Goal: Task Accomplishment & Management: Complete application form

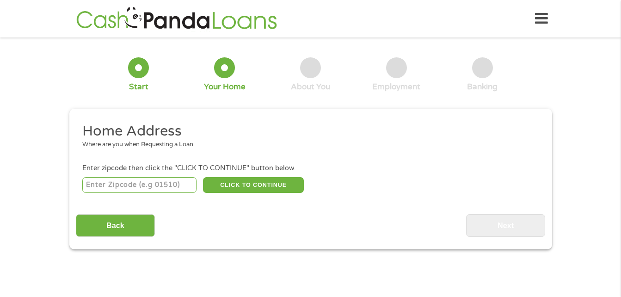
click at [126, 184] on input "number" at bounding box center [139, 185] width 114 height 16
type input "30134"
select select "[US_STATE]"
click at [260, 182] on button "CLICK TO CONTINUE" at bounding box center [253, 185] width 101 height 16
type input "30134"
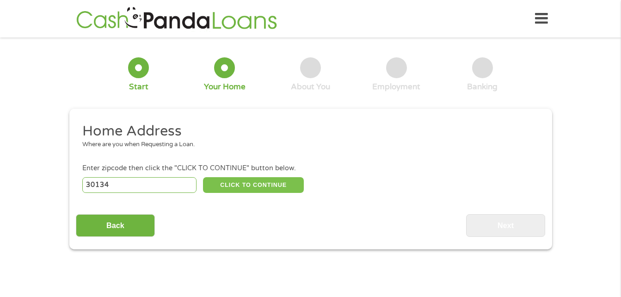
type input "Douglasville"
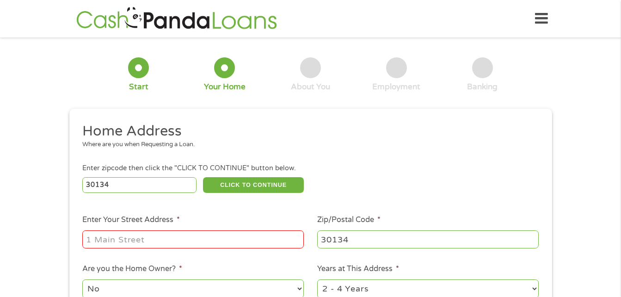
click at [190, 237] on input "Enter Your Street Address *" at bounding box center [193, 239] width 222 height 18
type input "4800 [PERSON_NAME]"
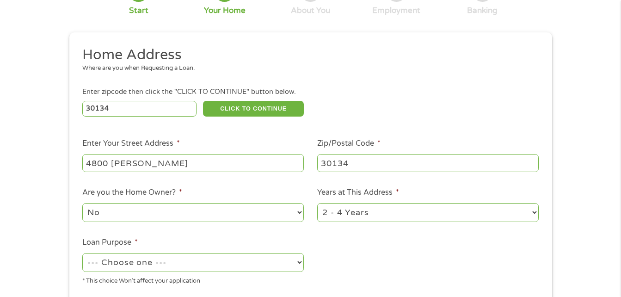
scroll to position [93, 0]
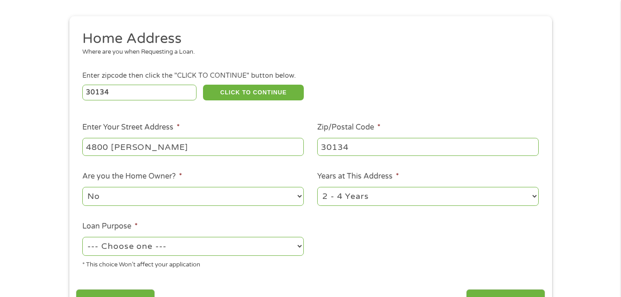
click at [235, 198] on select "No Yes" at bounding box center [193, 196] width 222 height 19
select select "yes"
click at [82, 187] on select "No Yes" at bounding box center [193, 196] width 222 height 19
click at [379, 197] on select "1 Year or less 1 - 2 Years 2 - 4 Years Over 4 Years" at bounding box center [428, 196] width 222 height 19
select select "60months"
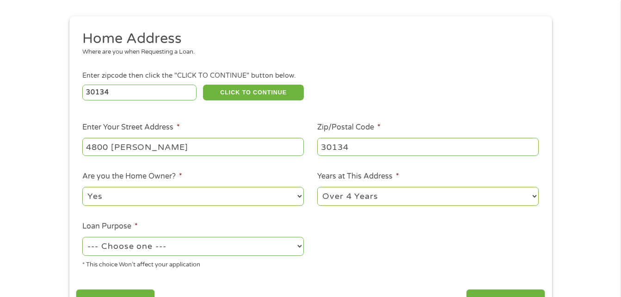
click at [317, 187] on select "1 Year or less 1 - 2 Years 2 - 4 Years Over 4 Years" at bounding box center [428, 196] width 222 height 19
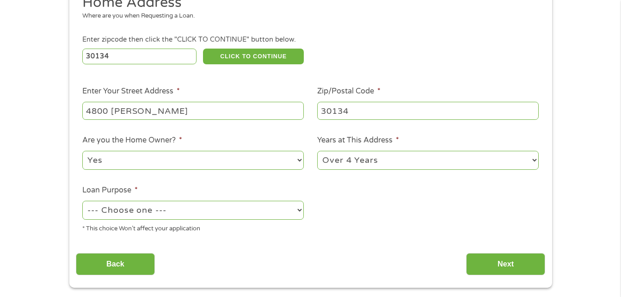
scroll to position [139, 0]
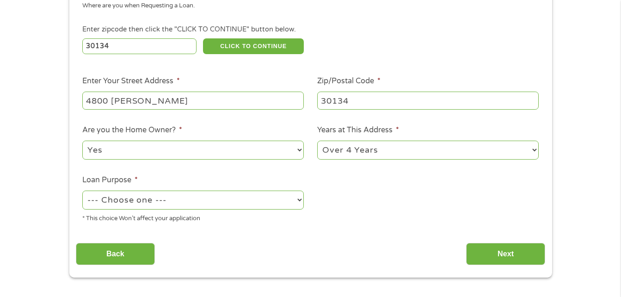
click at [212, 204] on select "--- Choose one --- Pay Bills Debt Consolidation Home Improvement Major Purchase…" at bounding box center [193, 200] width 222 height 19
select select "shorttermcash"
click at [82, 191] on select "--- Choose one --- Pay Bills Debt Consolidation Home Improvement Major Purchase…" at bounding box center [193, 200] width 222 height 19
click at [507, 260] on input "Next" at bounding box center [505, 254] width 79 height 23
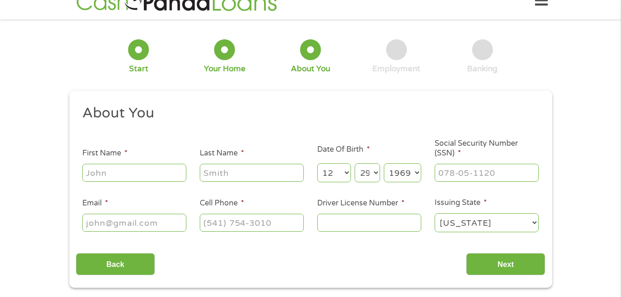
scroll to position [0, 0]
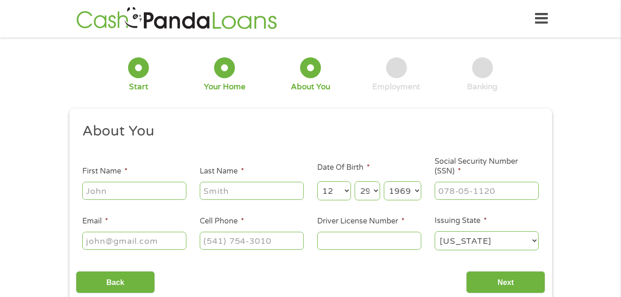
click at [118, 198] on input "First Name *" at bounding box center [134, 191] width 104 height 18
type input "[PERSON_NAME]"
click at [163, 241] on input "Email *" at bounding box center [134, 241] width 104 height 18
type input "[PERSON_NAME][EMAIL_ADDRESS][PERSON_NAME][DOMAIN_NAME]"
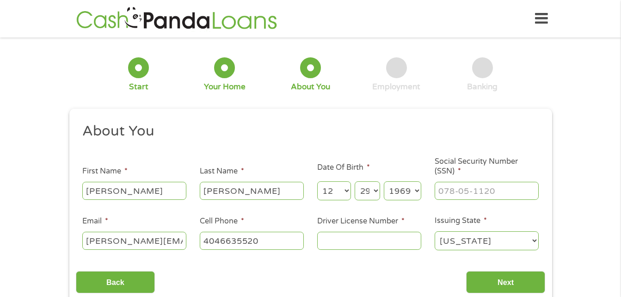
type input "[PHONE_NUMBER]"
click at [334, 243] on input "Driver License Number *" at bounding box center [369, 241] width 104 height 18
type input "028920103"
click at [464, 189] on input "___-__-____" at bounding box center [487, 191] width 104 height 18
type input "260-19-3879"
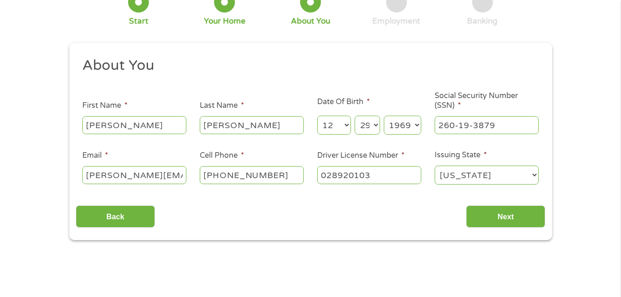
scroll to position [93, 0]
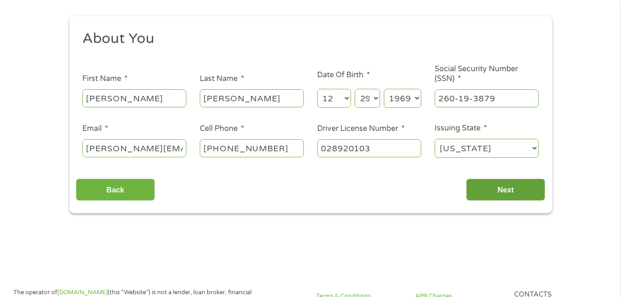
click at [494, 186] on input "Next" at bounding box center [505, 190] width 79 height 23
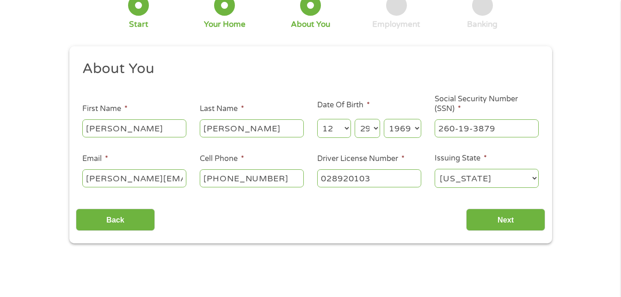
scroll to position [46, 0]
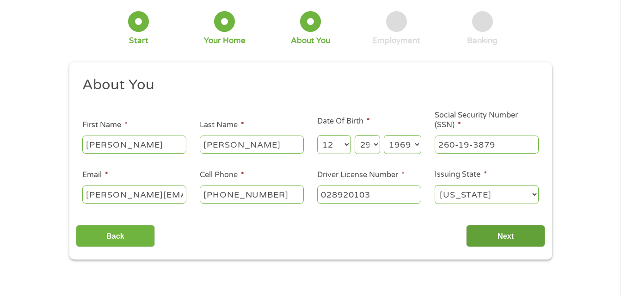
click at [515, 235] on input "Next" at bounding box center [505, 236] width 79 height 23
click at [487, 235] on input "Next" at bounding box center [505, 236] width 79 height 23
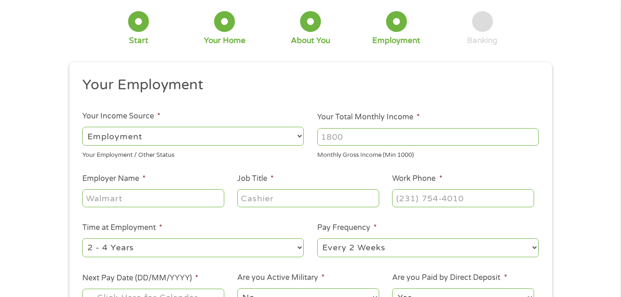
click at [147, 140] on select "--- Choose one --- Employment [DEMOGRAPHIC_DATA] Benefits" at bounding box center [193, 136] width 222 height 19
click at [82, 127] on select "--- Choose one --- Employment [DEMOGRAPHIC_DATA] Benefits" at bounding box center [193, 136] width 222 height 19
click at [358, 134] on input "Your Total Monthly Income *" at bounding box center [428, 137] width 222 height 18
type input "3744"
click at [188, 191] on input "Employer Name *" at bounding box center [153, 198] width 142 height 18
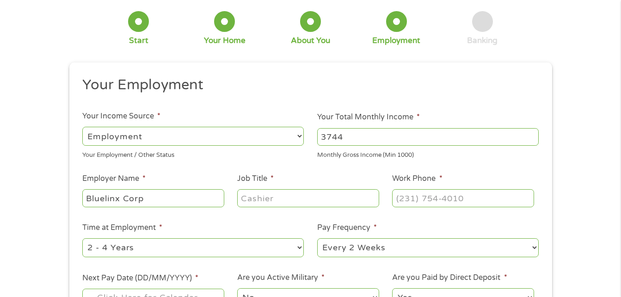
type input "Bluelinx Corp"
click at [268, 197] on input "Job Title *" at bounding box center [308, 198] width 142 height 18
type input "I"
type input "Customer Specialist"
type input "[PHONE_NUMBER]"
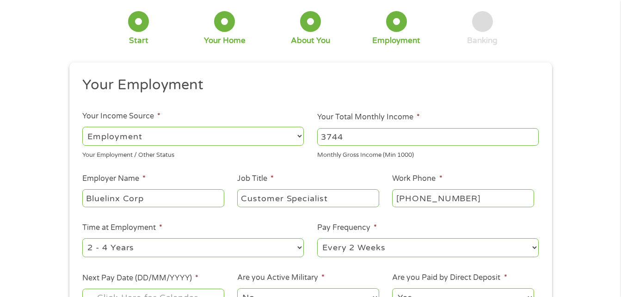
click at [191, 245] on select "--- Choose one --- 1 Year or less 1 - 2 Years 2 - 4 Years Over 4 Years" at bounding box center [193, 247] width 222 height 19
select select "60months"
click at [82, 238] on select "--- Choose one --- 1 Year or less 1 - 2 Years 2 - 4 Years Over 4 Years" at bounding box center [193, 247] width 222 height 19
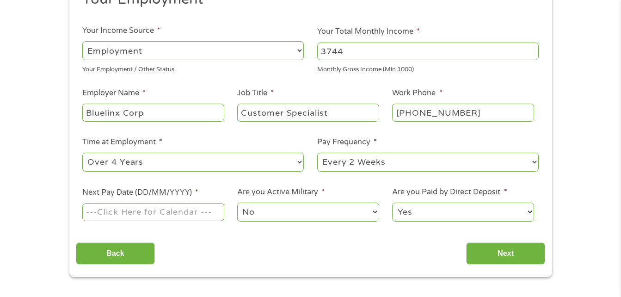
scroll to position [139, 0]
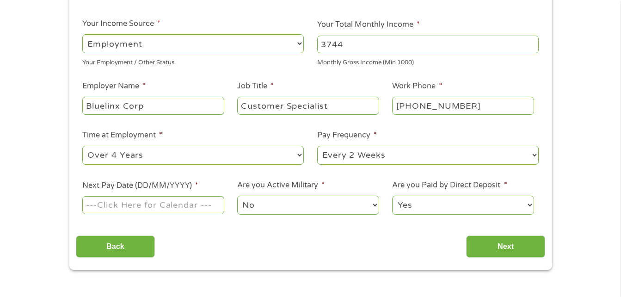
click at [177, 204] on input "Next Pay Date (DD/MM/YYYY) *" at bounding box center [153, 205] width 142 height 18
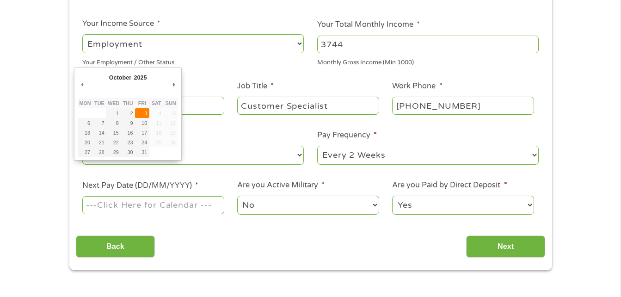
type input "[DATE]"
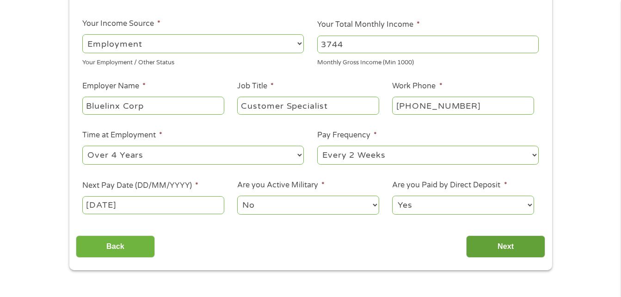
click at [488, 252] on input "Next" at bounding box center [505, 246] width 79 height 23
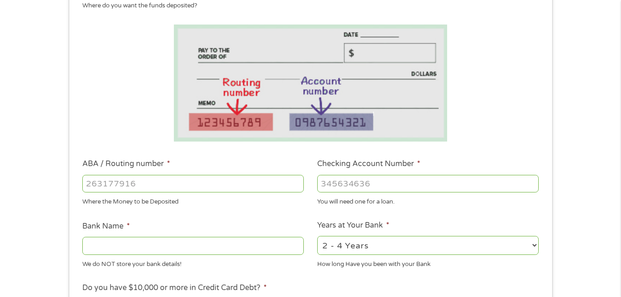
click at [179, 183] on input "ABA / Routing number *" at bounding box center [193, 184] width 222 height 18
type input "256074974"
type input "NAVY FEDERAL CREDIT UNION"
type input "256074974"
click at [357, 187] on input "Checking Account Number *" at bounding box center [428, 184] width 222 height 18
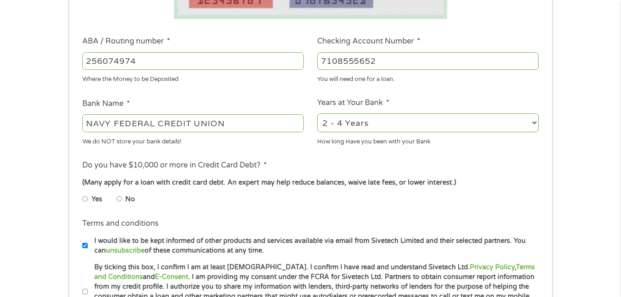
scroll to position [278, 0]
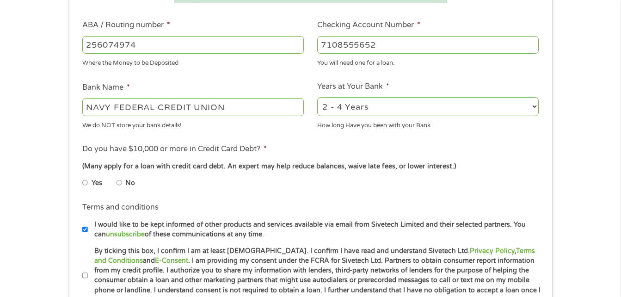
type input "7108555652"
click at [125, 180] on label "No" at bounding box center [130, 183] width 10 height 10
click at [122, 180] on input "No" at bounding box center [120, 182] width 6 height 15
radio input "true"
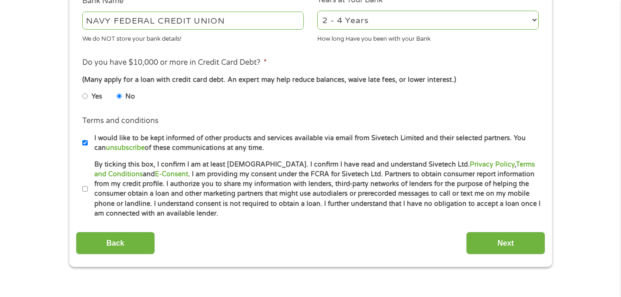
scroll to position [370, 0]
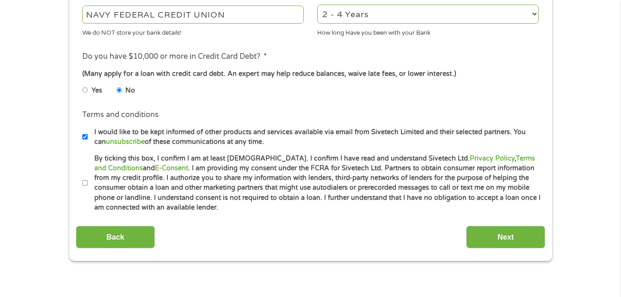
click at [88, 139] on label "I would like to be kept informed of other products and services available via e…" at bounding box center [315, 137] width 454 height 20
click at [88, 139] on input "I would like to be kept informed of other products and services available via e…" at bounding box center [85, 137] width 6 height 15
checkbox input "false"
click at [84, 183] on input "By ticking this box, I confirm I am at least [DEMOGRAPHIC_DATA]. I confirm I ha…" at bounding box center [85, 183] width 6 height 15
checkbox input "true"
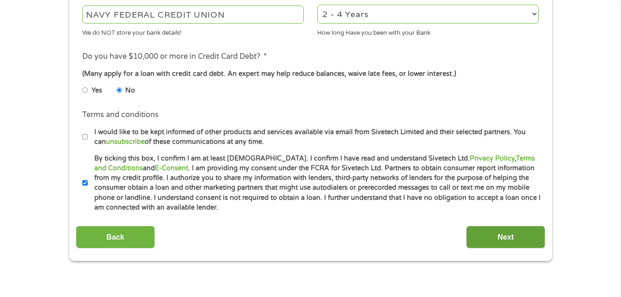
click at [489, 233] on input "Next" at bounding box center [505, 237] width 79 height 23
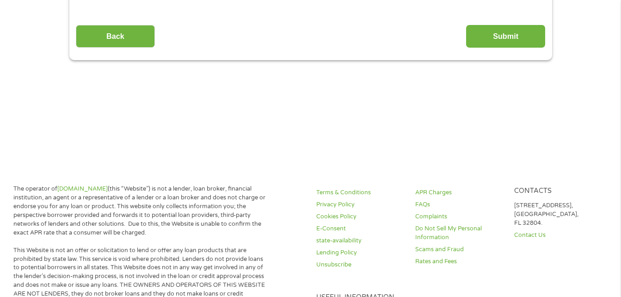
scroll to position [104, 0]
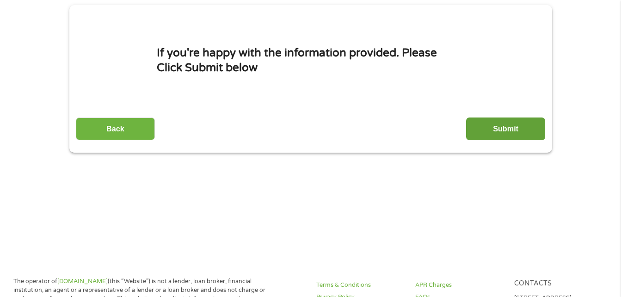
click at [526, 133] on input "Submit" at bounding box center [505, 128] width 79 height 23
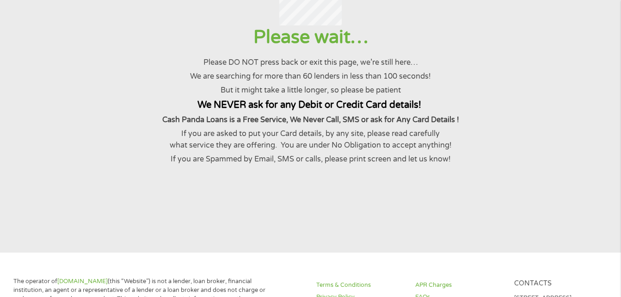
scroll to position [0, 0]
